Goal: Information Seeking & Learning: Learn about a topic

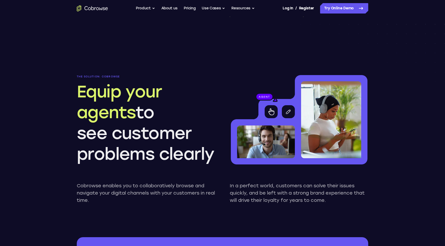
scroll to position [405, 0]
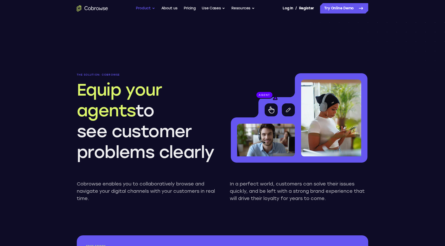
click at [151, 5] on button "Product" at bounding box center [145, 8] width 19 height 10
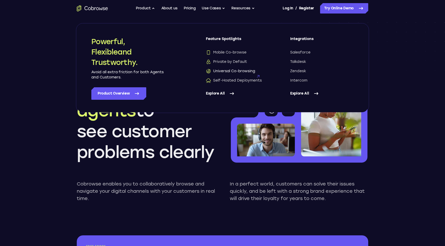
click at [229, 70] on span "Universal Co-browsing" at bounding box center [230, 71] width 49 height 5
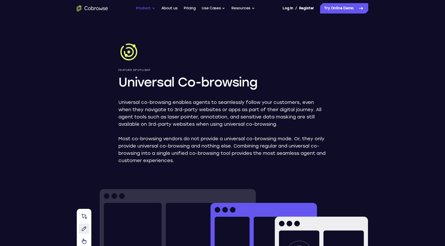
click at [150, 8] on button "Product" at bounding box center [145, 8] width 19 height 10
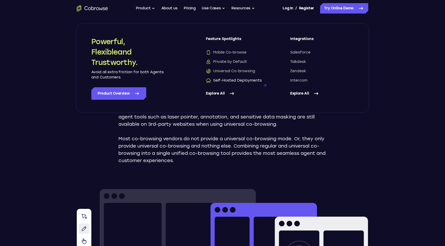
click at [221, 82] on span "Self-Hosted Deployments" at bounding box center [234, 80] width 56 height 5
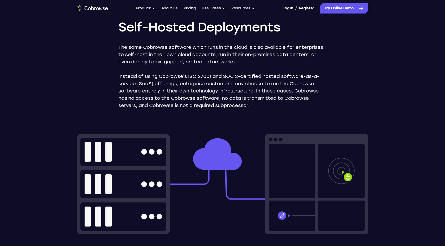
scroll to position [58, 0]
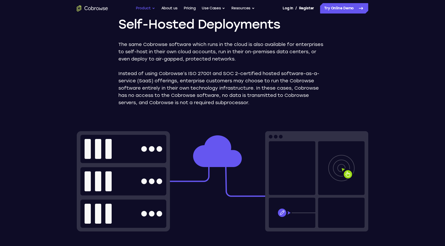
click at [153, 6] on button "Product" at bounding box center [145, 8] width 19 height 10
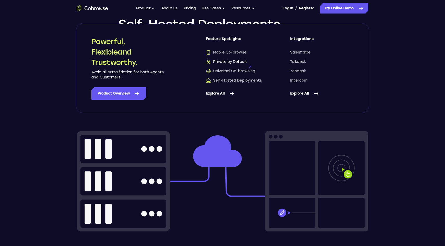
click at [229, 61] on span "Private by Default" at bounding box center [226, 61] width 41 height 5
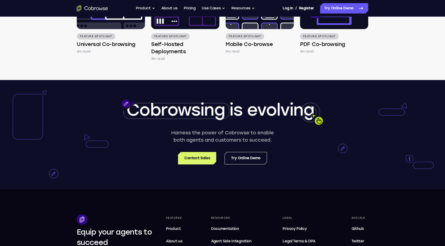
scroll to position [960, 0]
